Goal: Transaction & Acquisition: Purchase product/service

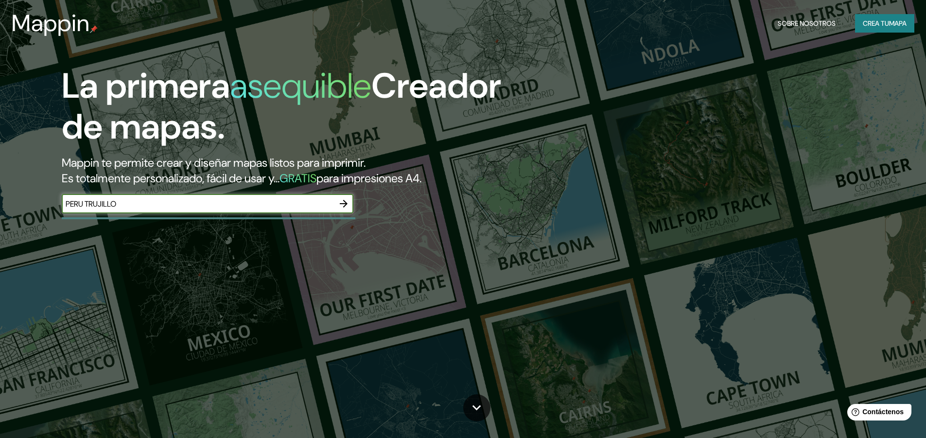
type input "PERU TRUJILLO"
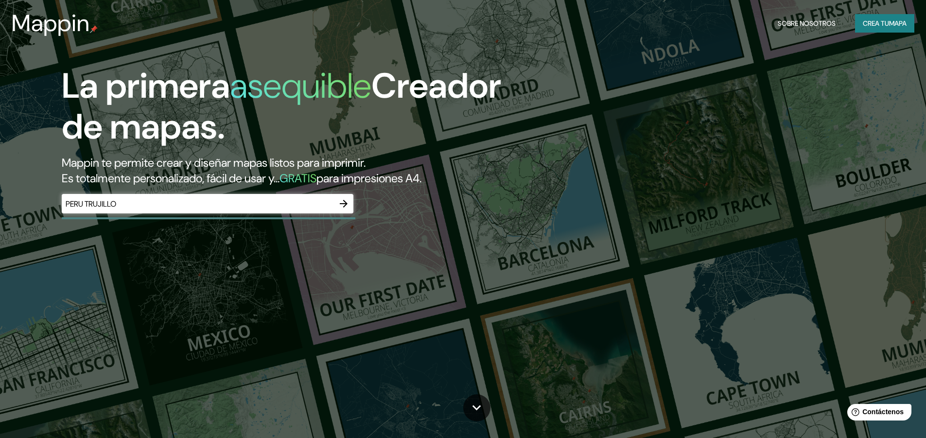
click at [340, 215] on div "La primera asequible Creador de mapas. Mappin te permite crear y diseñar mapas …" at bounding box center [294, 145] width 556 height 158
click at [343, 203] on icon "button" at bounding box center [344, 204] width 12 height 12
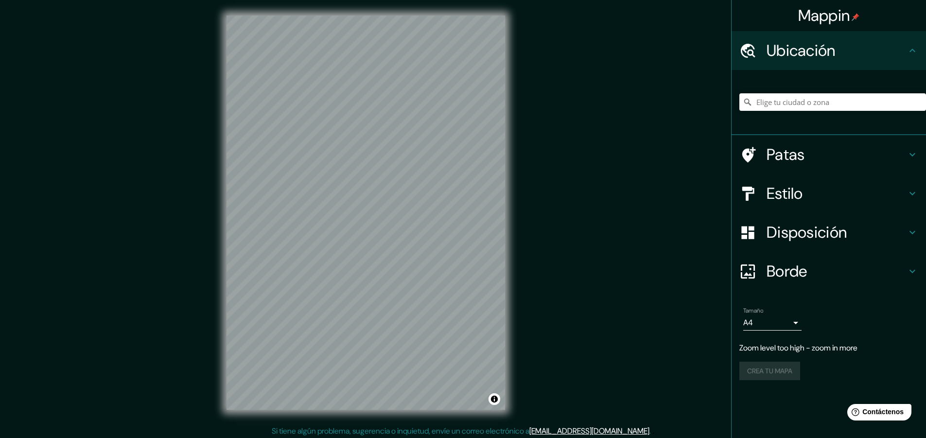
click at [523, 173] on div "Mappin Ubicación Patas Estilo Disposición Borde Elige un borde. Consejo : puede…" at bounding box center [463, 220] width 926 height 441
click at [771, 101] on input "Elige tu ciudad o zona" at bounding box center [833, 102] width 187 height 18
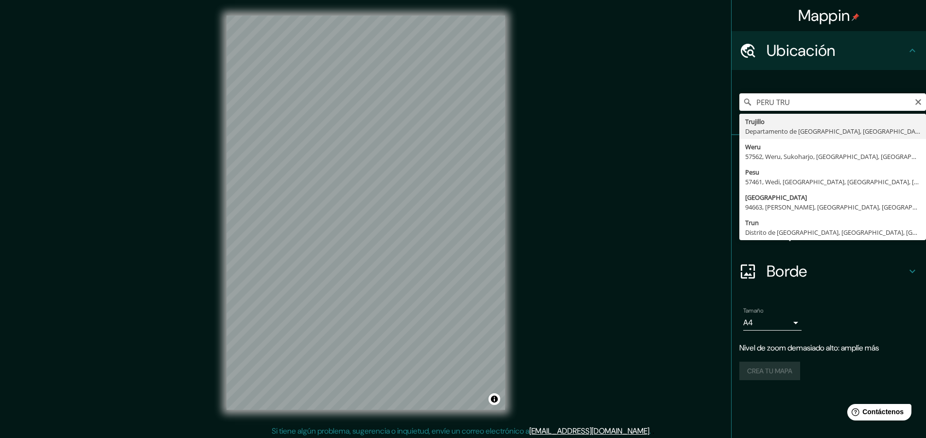
type input "[GEOGRAPHIC_DATA], [GEOGRAPHIC_DATA], [GEOGRAPHIC_DATA]"
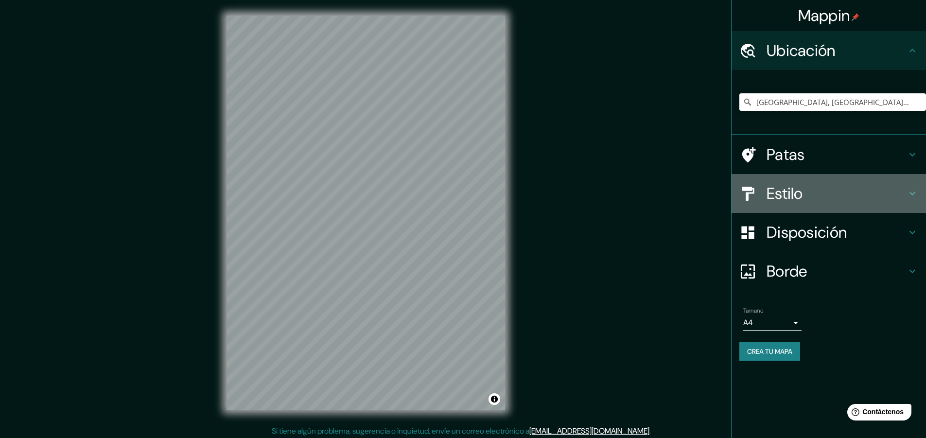
click at [801, 188] on font "Estilo" at bounding box center [785, 193] width 36 height 20
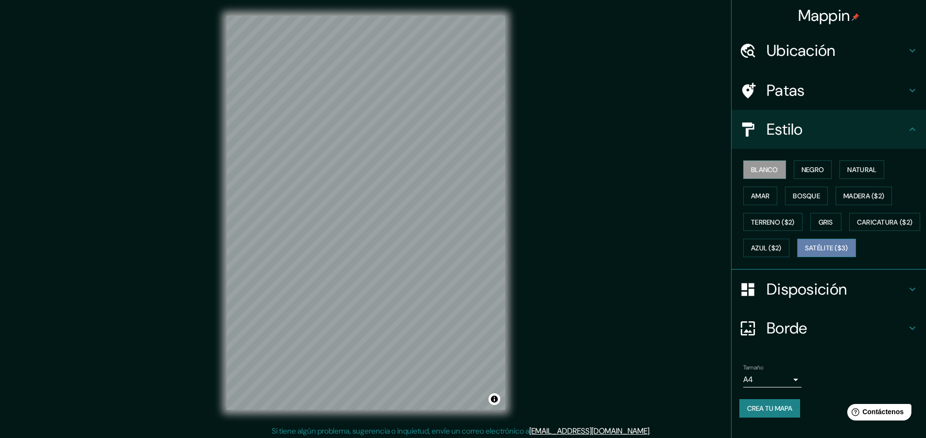
click at [805, 253] on font "Satélite ($3)" at bounding box center [826, 248] width 43 height 9
